Goal: Register for event/course

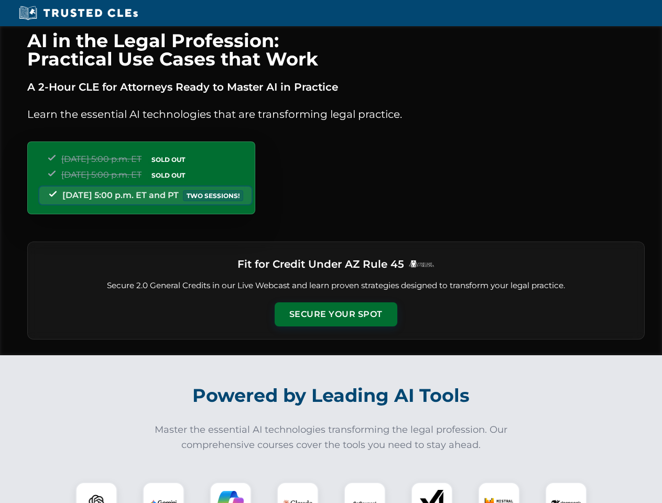
click at [335, 314] on button "Secure Your Spot" at bounding box center [336, 314] width 123 height 24
click at [96, 493] on img at bounding box center [96, 503] width 30 height 30
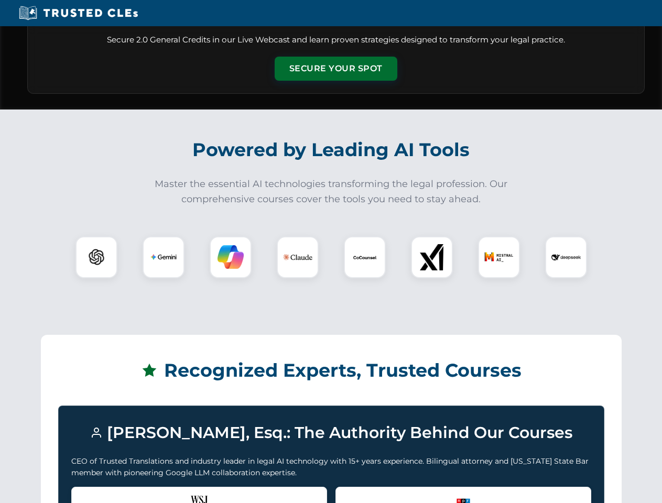
click at [164, 493] on div "Recognized by the WSJ [PERSON_NAME] was featured for his expertise in AI legal …" at bounding box center [199, 508] width 256 height 42
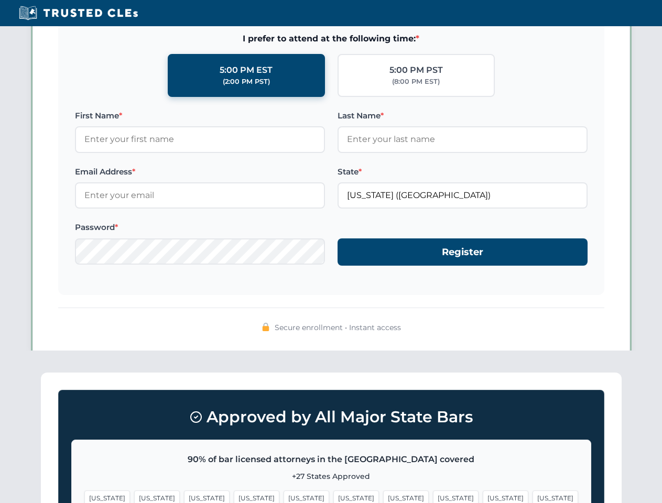
click at [383, 493] on span "[US_STATE]" at bounding box center [406, 498] width 46 height 15
click at [483, 493] on span "[US_STATE]" at bounding box center [506, 498] width 46 height 15
